Goal: Task Accomplishment & Management: Manage account settings

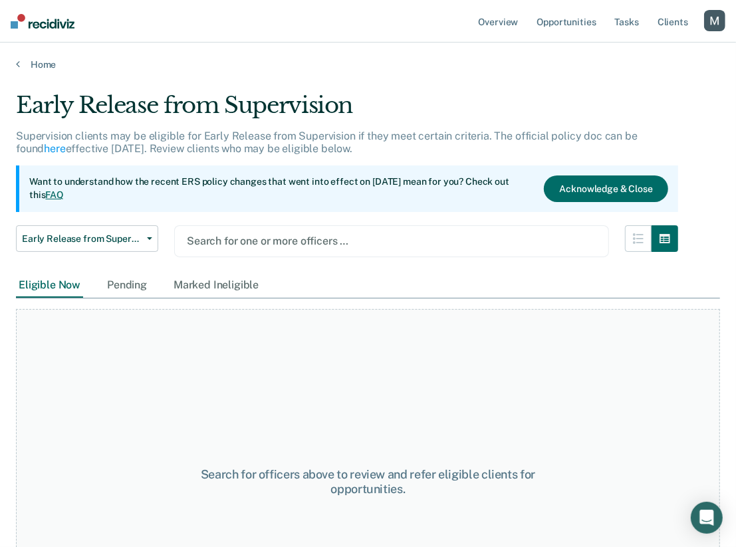
click at [712, 19] on div "button" at bounding box center [714, 20] width 21 height 21
click at [624, 57] on link "Profile" at bounding box center [661, 54] width 107 height 11
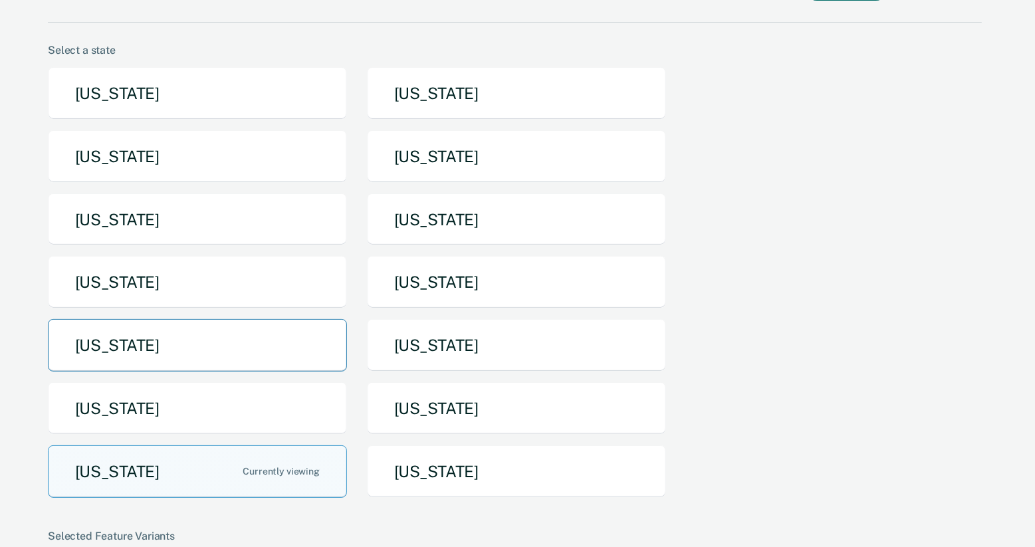
scroll to position [80, 0]
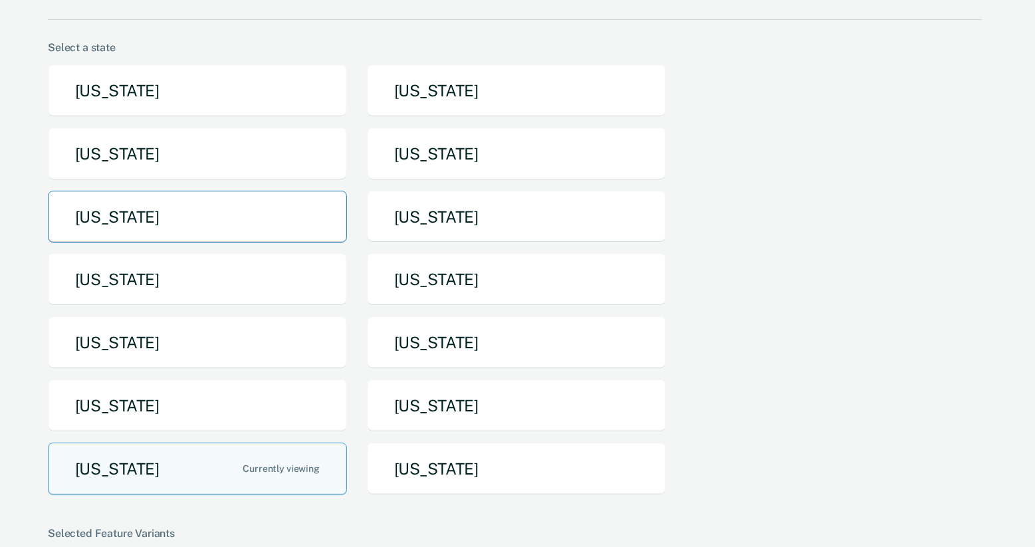
click at [307, 203] on button "[US_STATE]" at bounding box center [197, 217] width 299 height 53
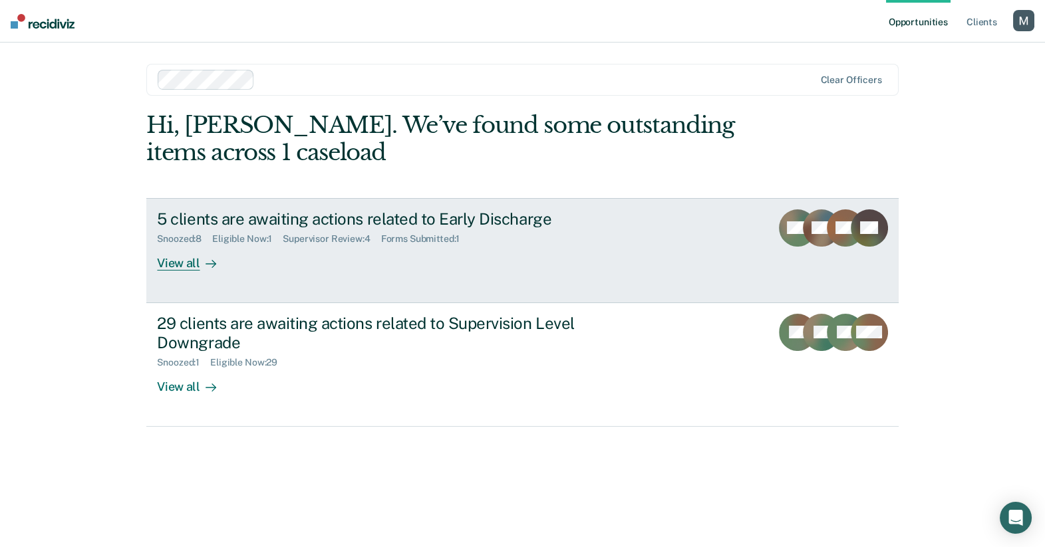
click at [533, 245] on div "5 clients are awaiting actions related to Early Discharge Snoozed : 8 Eligible …" at bounding box center [406, 239] width 499 height 61
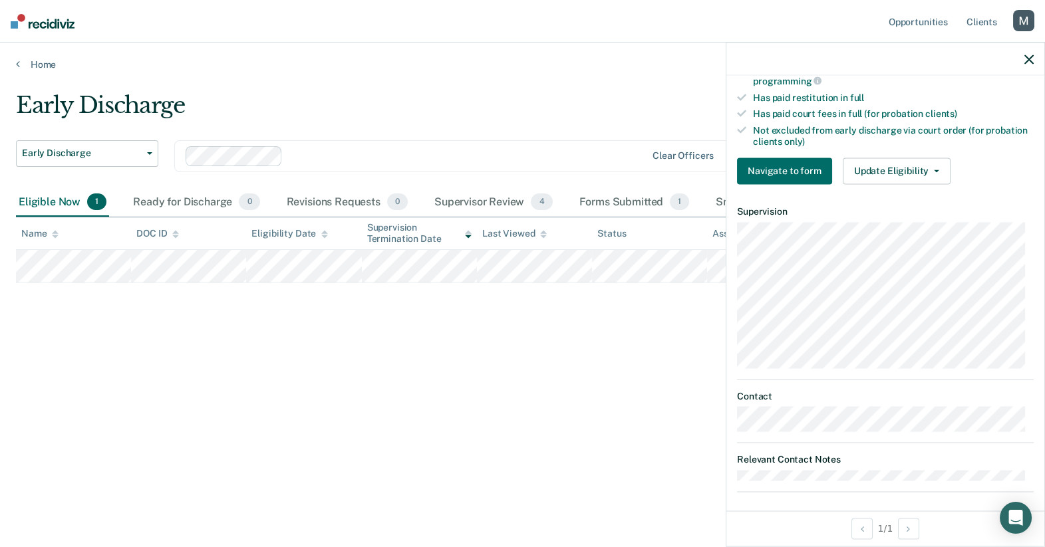
scroll to position [370, 0]
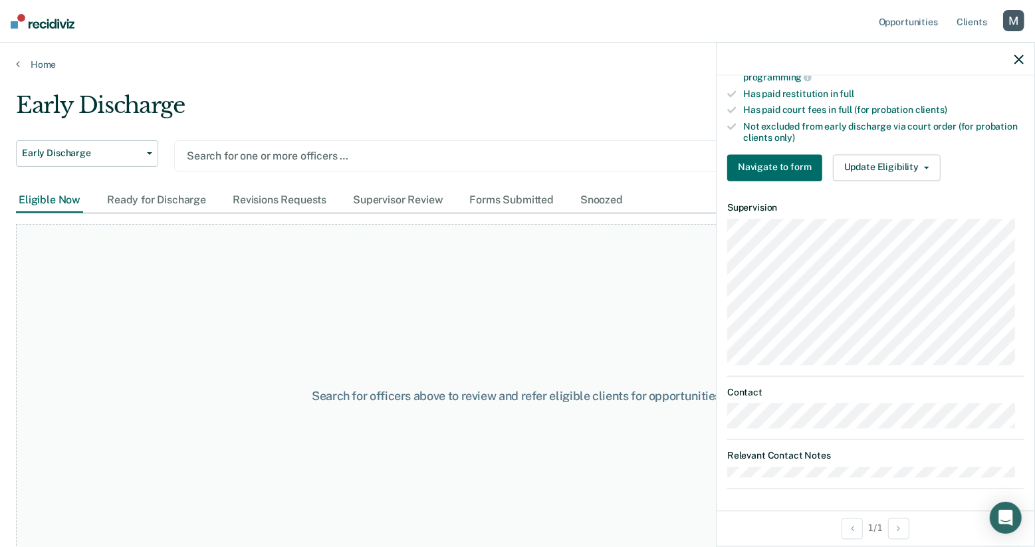
click at [736, 16] on div "button" at bounding box center [1014, 20] width 21 height 21
click at [736, 49] on link "Profile" at bounding box center [960, 54] width 107 height 11
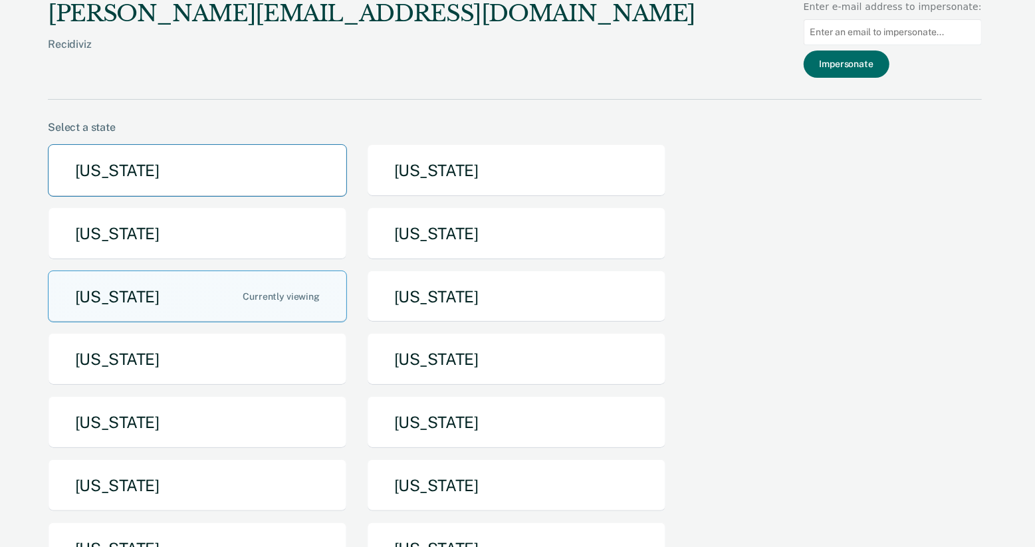
click at [253, 188] on button "[US_STATE]" at bounding box center [197, 170] width 299 height 53
